Goal: Transaction & Acquisition: Purchase product/service

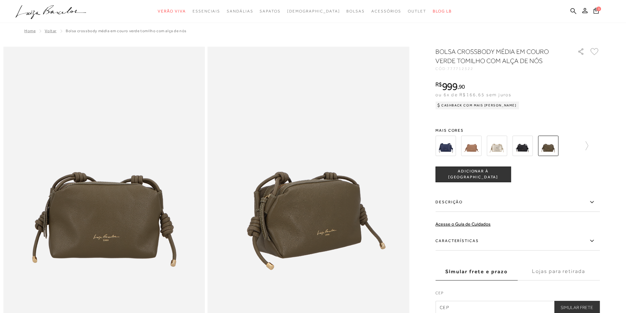
click at [499, 153] on img at bounding box center [497, 146] width 20 height 20
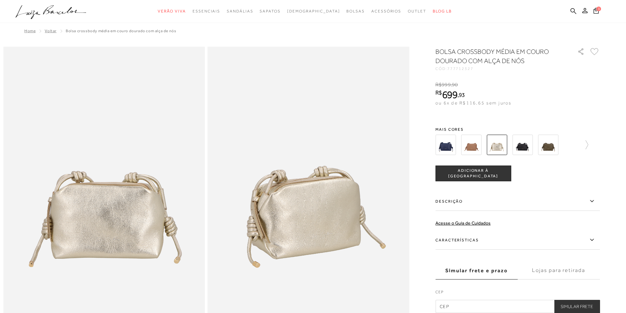
click at [473, 149] on img at bounding box center [471, 145] width 20 height 20
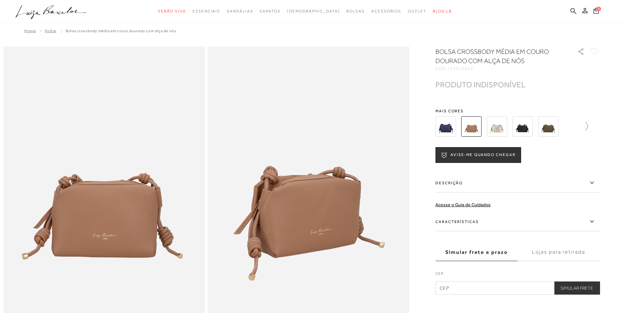
click at [589, 128] on icon at bounding box center [583, 126] width 9 height 9
click at [462, 125] on img at bounding box center [457, 126] width 20 height 20
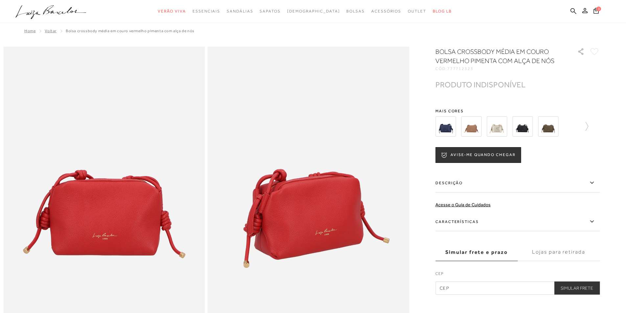
click at [591, 126] on div at bounding box center [518, 126] width 164 height 24
click at [522, 130] on img at bounding box center [523, 126] width 20 height 20
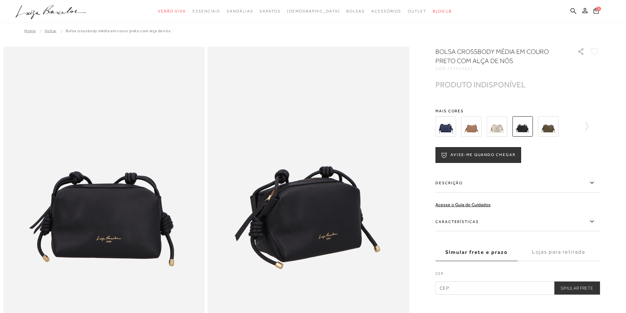
click at [556, 128] on img at bounding box center [548, 126] width 20 height 20
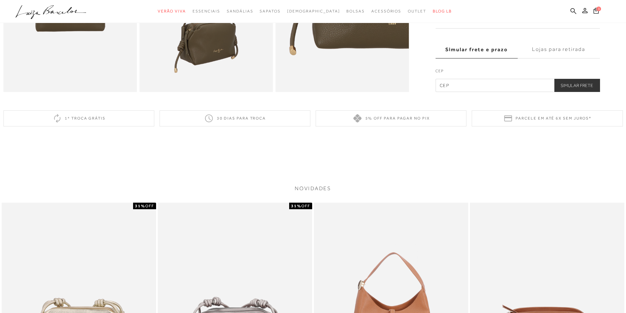
scroll to position [658, 0]
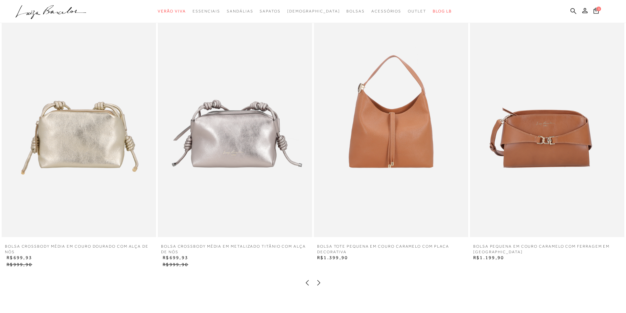
click at [77, 150] on img at bounding box center [79, 122] width 155 height 232
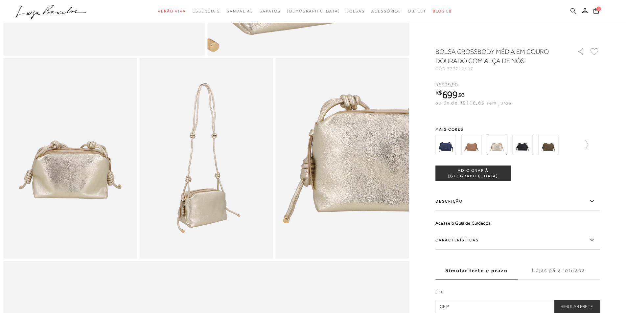
scroll to position [296, 0]
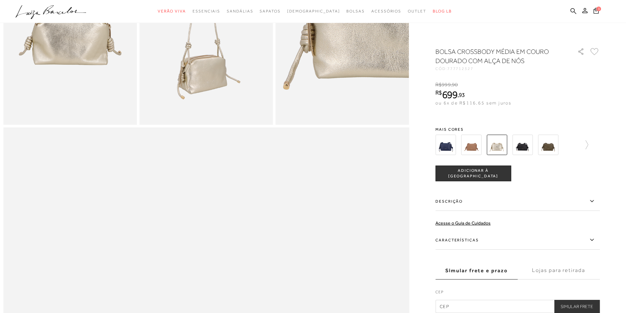
scroll to position [197, 0]
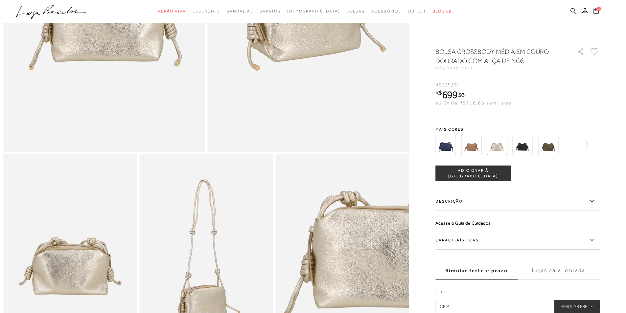
click at [595, 199] on icon at bounding box center [592, 201] width 8 height 8
click at [0, 0] on input "Descrição" at bounding box center [0, 0] width 0 height 0
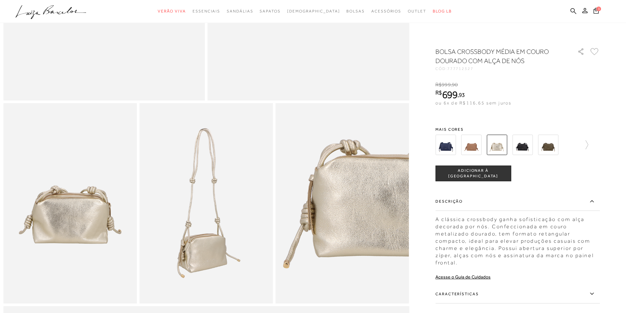
scroll to position [296, 0]
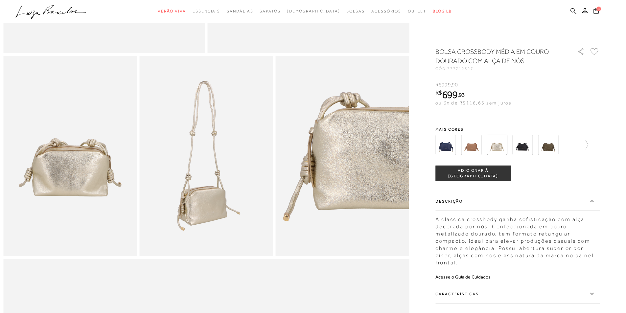
click at [596, 290] on icon at bounding box center [592, 294] width 8 height 8
click at [0, 0] on input "Características" at bounding box center [0, 0] width 0 height 0
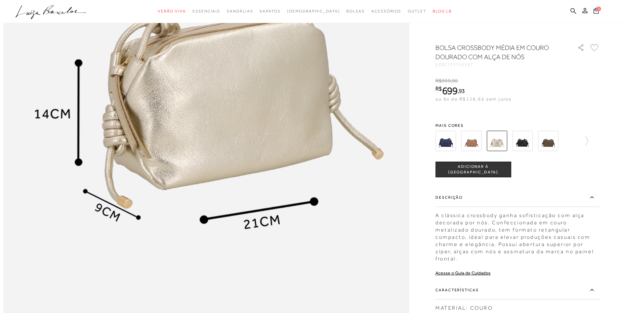
scroll to position [764, 0]
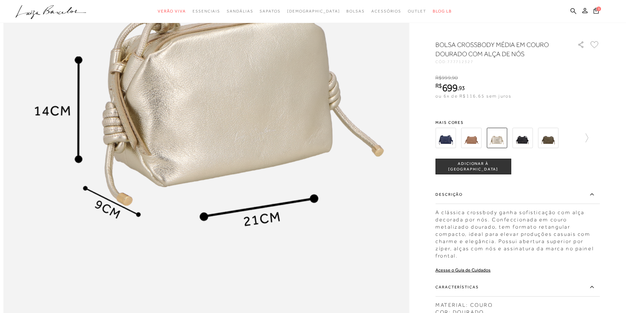
click at [571, 301] on div "MATERIAL: COURO COR: DOURADO NOME: BOLSA CROSSBODY MÉDIA EM COURO DOURADO COM A…" at bounding box center [518, 318] width 164 height 39
drag, startPoint x: 519, startPoint y: 282, endPoint x: 534, endPoint y: 188, distance: 94.6
click at [534, 188] on div "BOLSA CROSSBODY MÉDIA EM COURO DOURADO COM ALÇA DE NÓS CÓD: 777712327 × É neces…" at bounding box center [518, 220] width 164 height 360
click at [591, 175] on div "COMPRAR ADICIONAR À [GEOGRAPHIC_DATA]" at bounding box center [518, 167] width 164 height 16
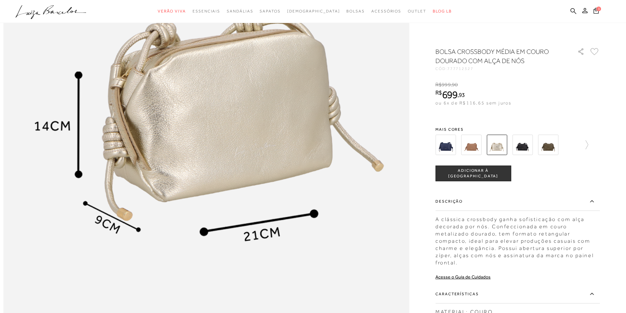
scroll to position [830, 0]
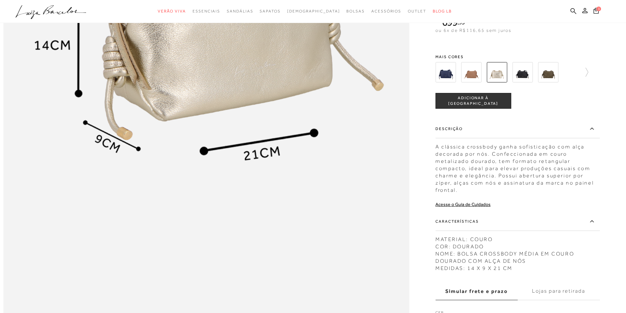
click at [443, 83] on img at bounding box center [446, 72] width 20 height 20
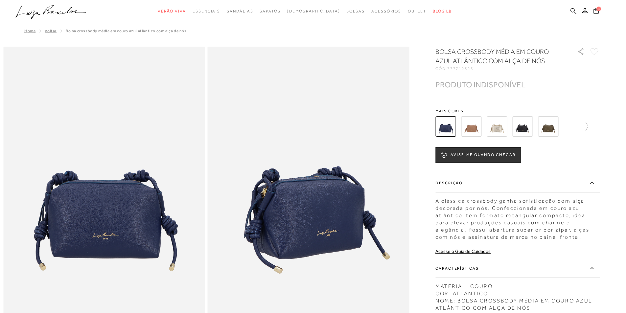
click at [506, 131] on img at bounding box center [497, 126] width 20 height 20
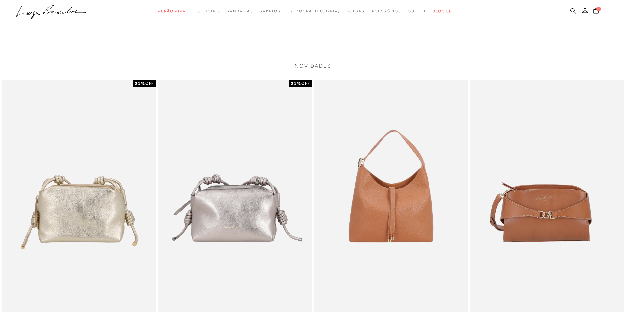
scroll to position [1250, 0]
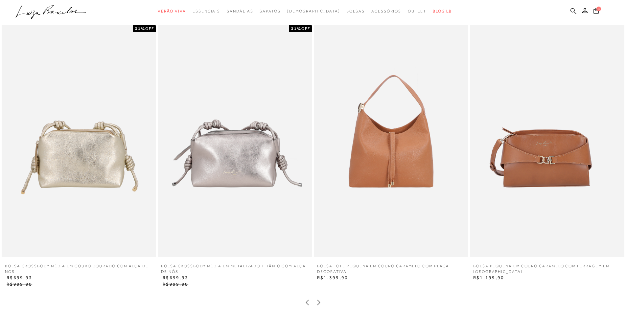
click at [231, 171] on img at bounding box center [235, 141] width 155 height 232
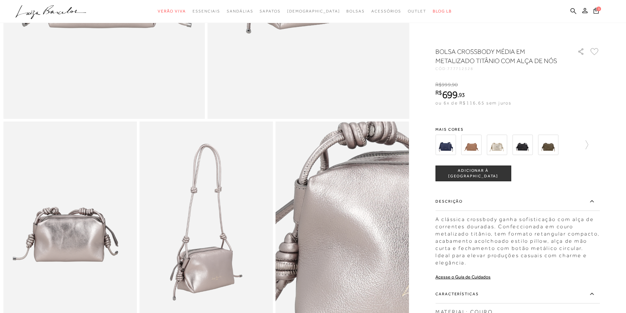
scroll to position [132, 0]
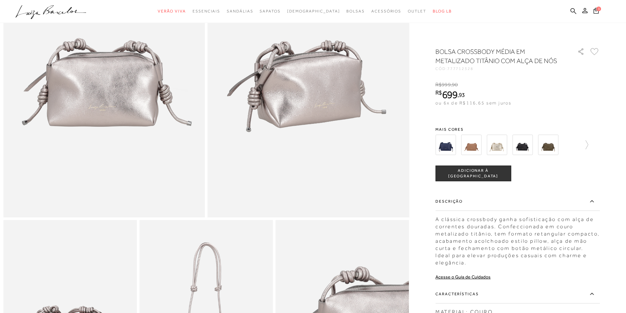
click at [496, 153] on img at bounding box center [497, 145] width 20 height 20
